Goal: Navigation & Orientation: Find specific page/section

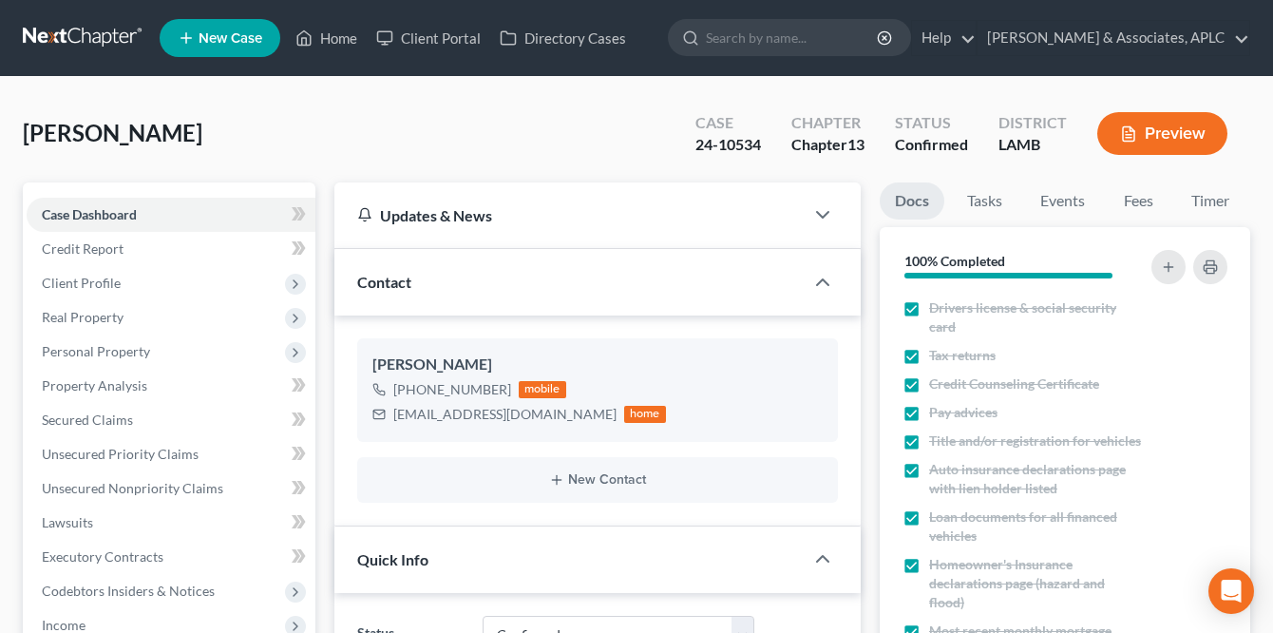
select select "1"
select select "6"
click at [75, 28] on link at bounding box center [84, 38] width 122 height 34
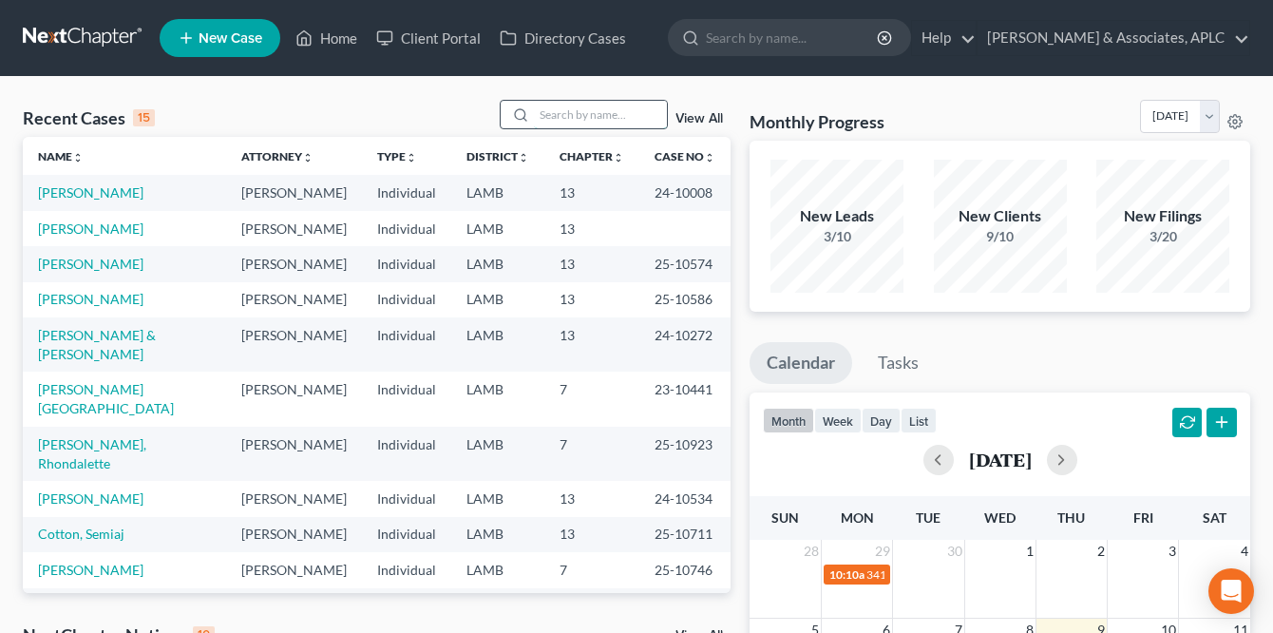
click at [561, 107] on input "search" at bounding box center [600, 115] width 133 height 28
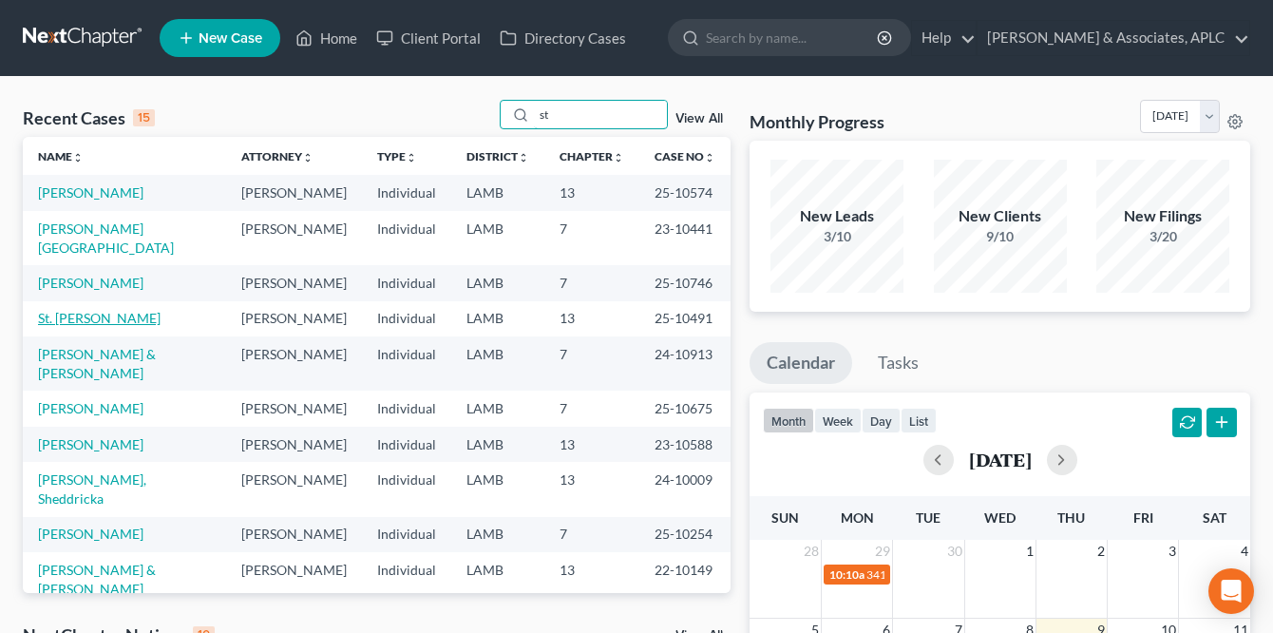
type input "st"
click at [83, 326] on link "St. [PERSON_NAME]" at bounding box center [99, 318] width 123 height 16
select select "8"
select select "0"
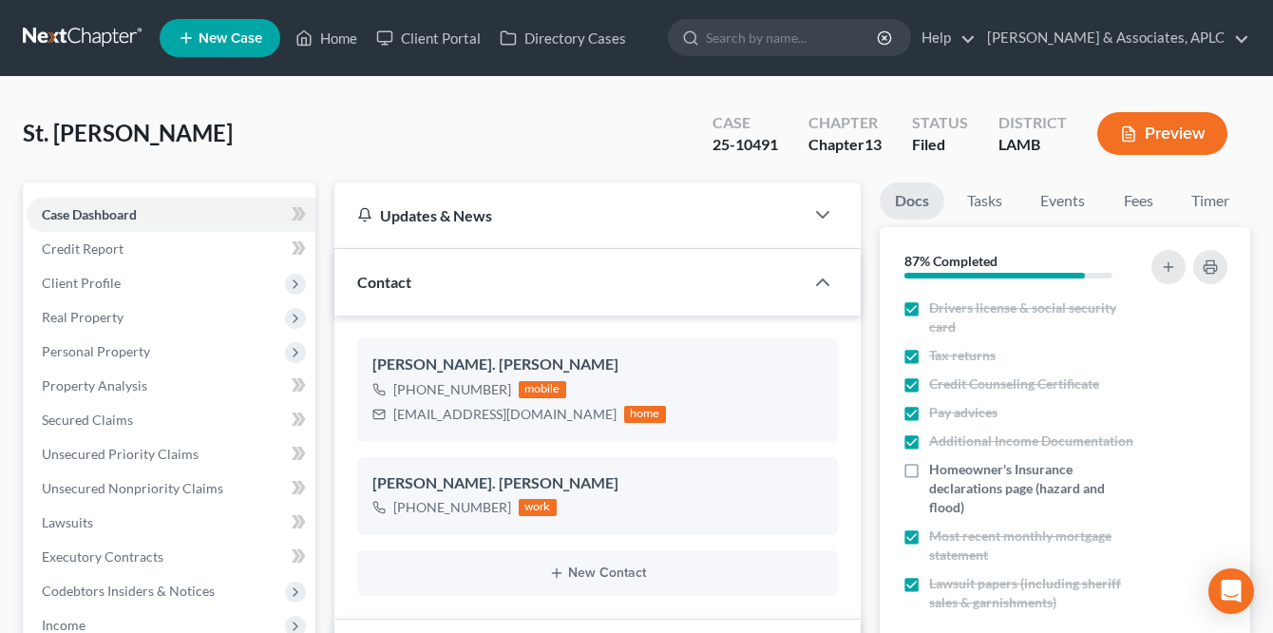
click at [67, 27] on link at bounding box center [84, 38] width 122 height 34
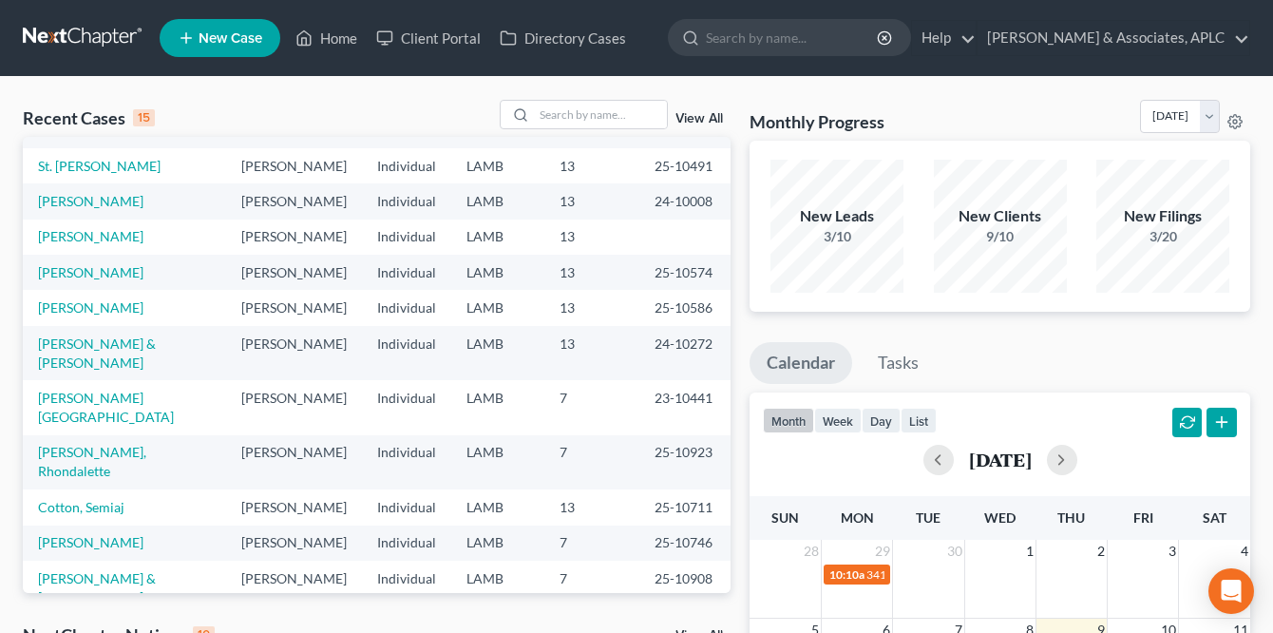
scroll to position [130, 0]
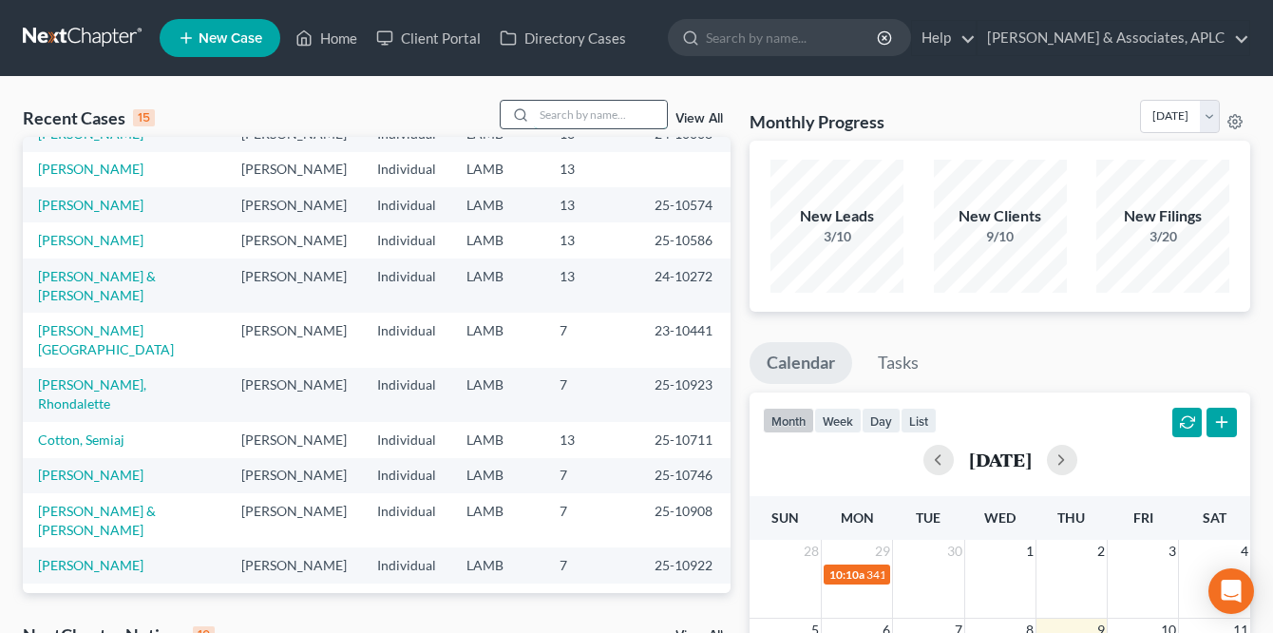
click at [568, 112] on input "search" at bounding box center [600, 115] width 133 height 28
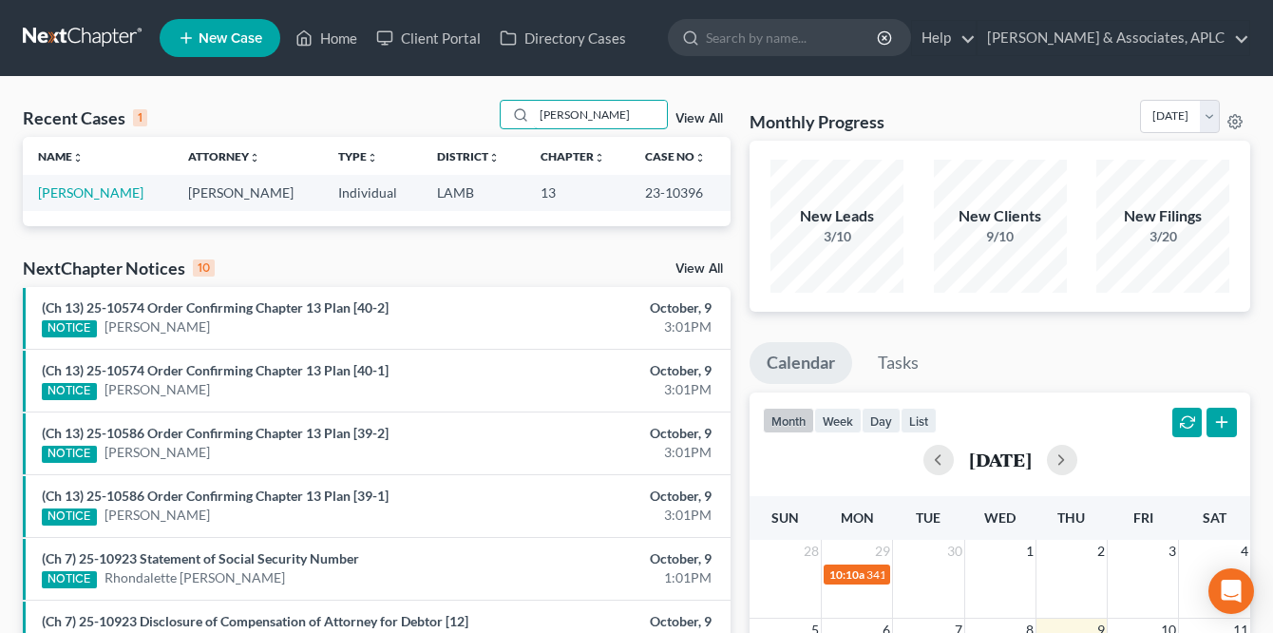
type input "[PERSON_NAME]"
